Goal: Task Accomplishment & Management: Complete application form

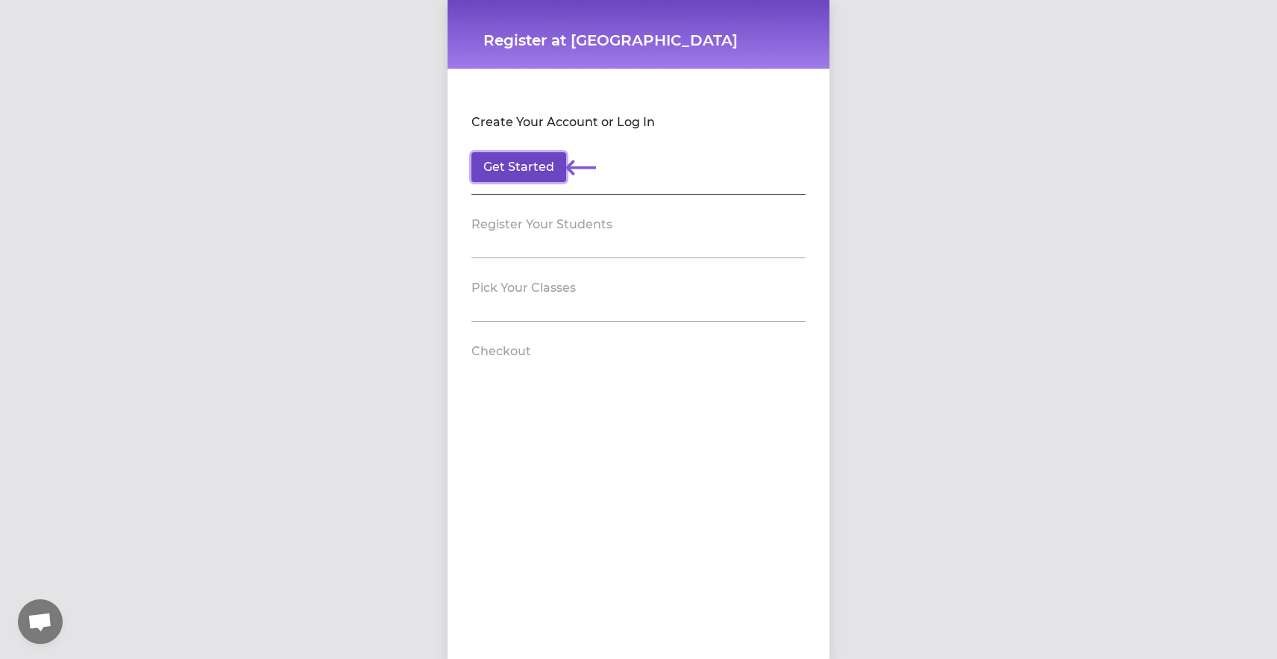
click at [543, 169] on button "Get Started" at bounding box center [518, 167] width 95 height 30
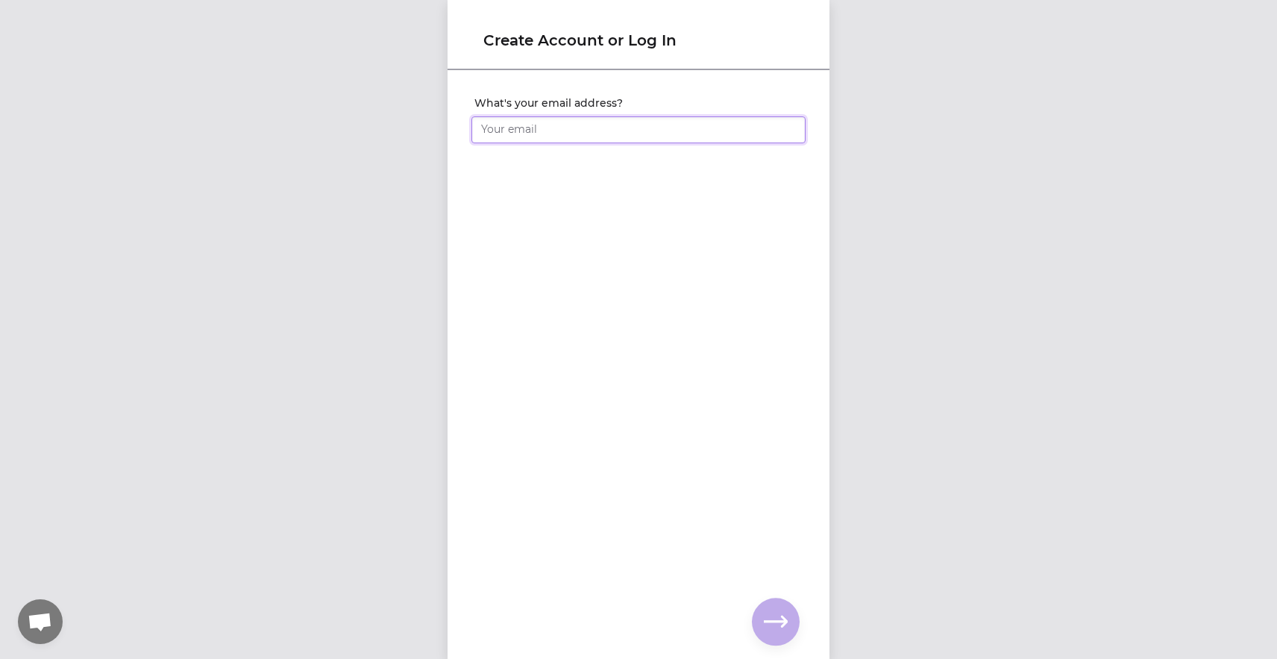
click at [545, 127] on input "What's your email address?" at bounding box center [638, 129] width 334 height 27
type input "[EMAIL_ADDRESS][DOMAIN_NAME]"
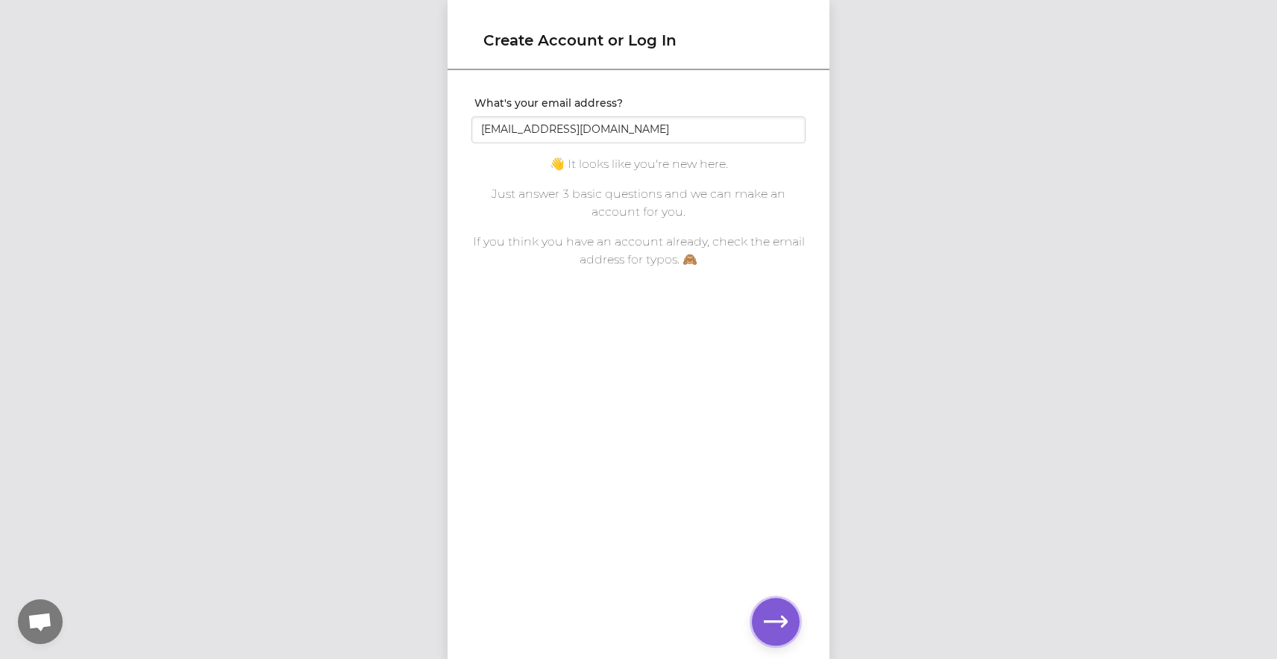
click at [779, 624] on icon "button" at bounding box center [776, 621] width 24 height 24
